Goal: Find specific page/section: Find specific page/section

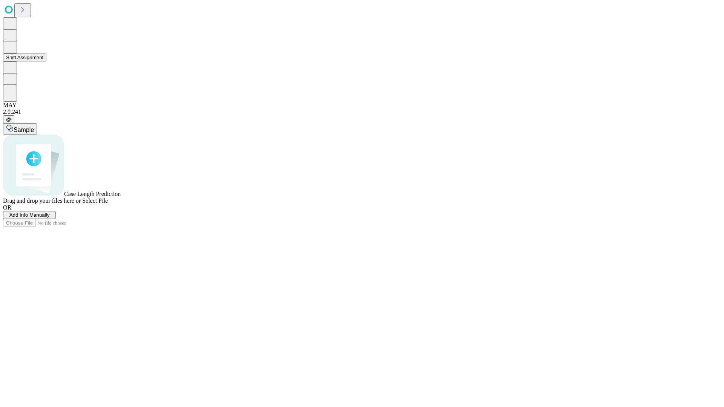
click at [46, 61] on button "Shift Assignment" at bounding box center [24, 58] width 43 height 8
